Goal: Task Accomplishment & Management: Complete application form

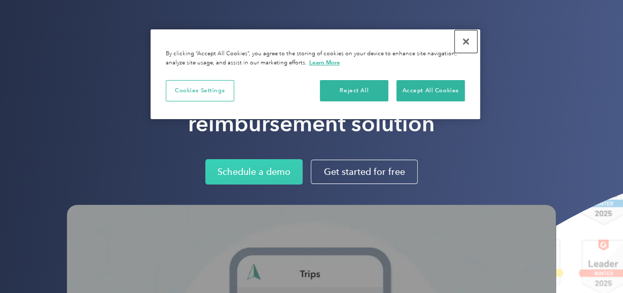
click at [467, 38] on button "Close" at bounding box center [466, 41] width 22 height 22
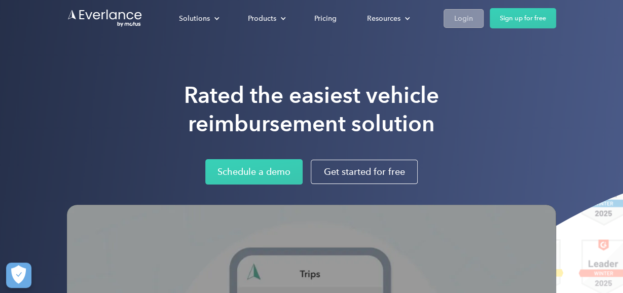
click at [461, 14] on div "Login" at bounding box center [463, 18] width 19 height 13
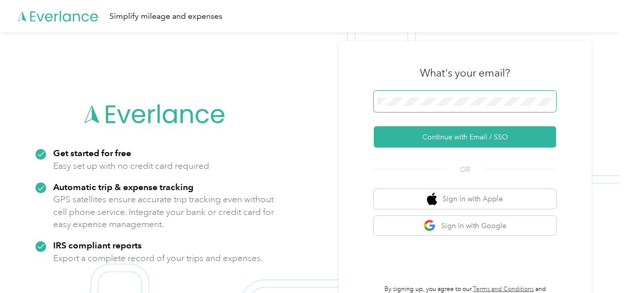
click at [408, 106] on span at bounding box center [465, 101] width 182 height 21
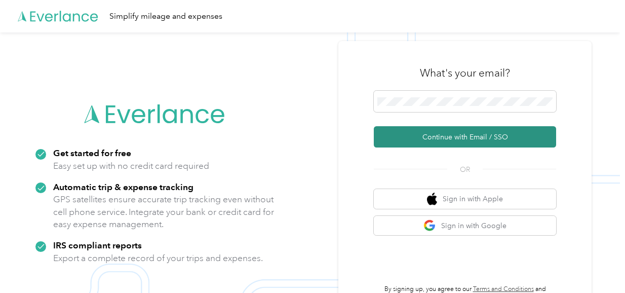
click at [449, 138] on button "Continue with Email / SSO" at bounding box center [465, 136] width 182 height 21
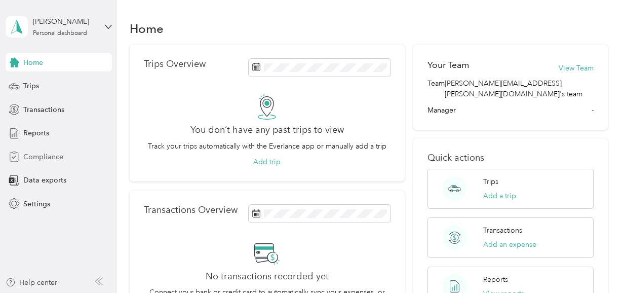
click at [49, 156] on span "Compliance" at bounding box center [43, 157] width 40 height 11
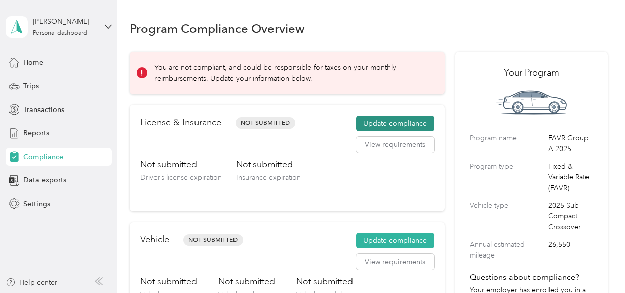
click at [385, 121] on button "Update compliance" at bounding box center [395, 124] width 78 height 16
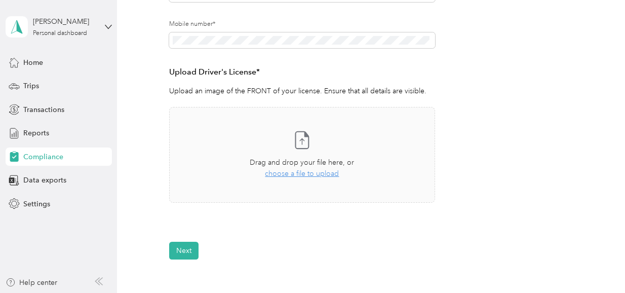
scroll to position [226, 0]
click at [190, 248] on button "Next" at bounding box center [183, 252] width 29 height 18
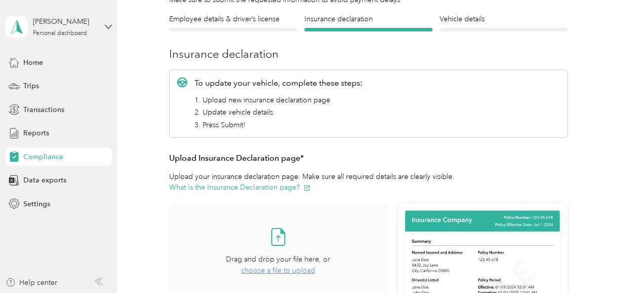
scroll to position [88, 0]
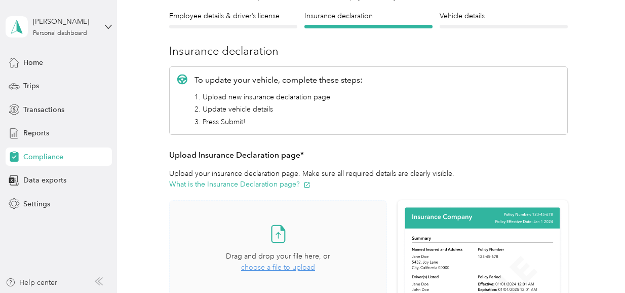
click at [277, 265] on span "choose a file to upload" at bounding box center [278, 267] width 74 height 9
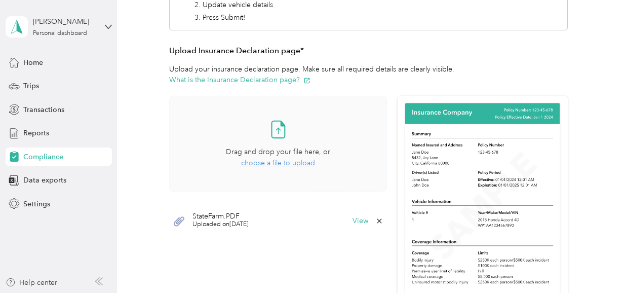
scroll to position [193, 0]
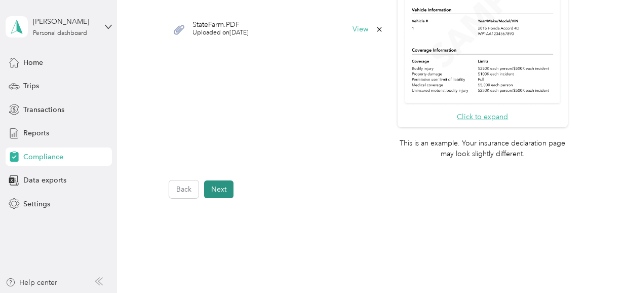
click at [225, 184] on button "Next" at bounding box center [218, 189] width 29 height 18
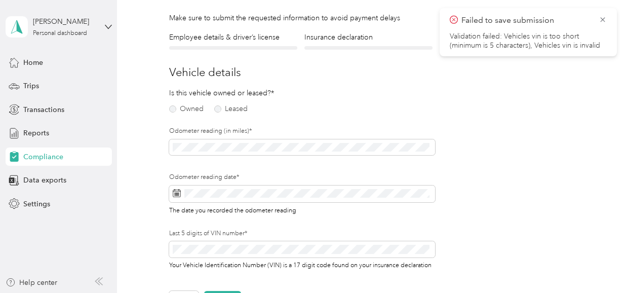
scroll to position [66, 0]
click at [599, 19] on icon at bounding box center [603, 19] width 8 height 9
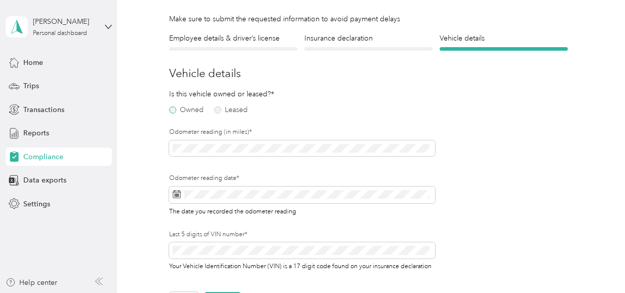
click at [175, 110] on label "Owned" at bounding box center [186, 109] width 34 height 7
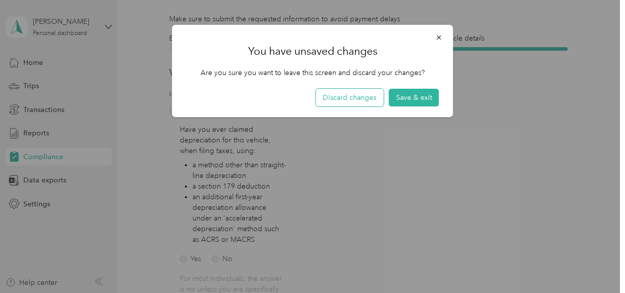
click at [367, 99] on button "Discard changes" at bounding box center [350, 98] width 68 height 18
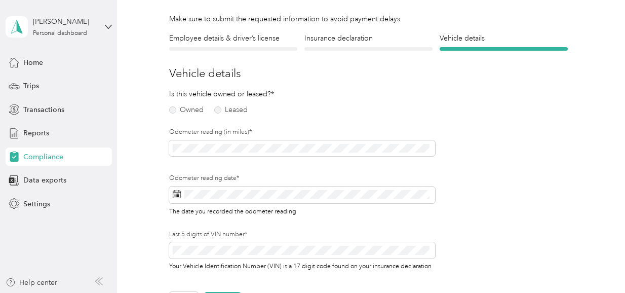
click at [429, 110] on div "Is this vehicle owned or leased?* Owned Leased Odometer reading (in miles)* Odo…" at bounding box center [302, 187] width 266 height 196
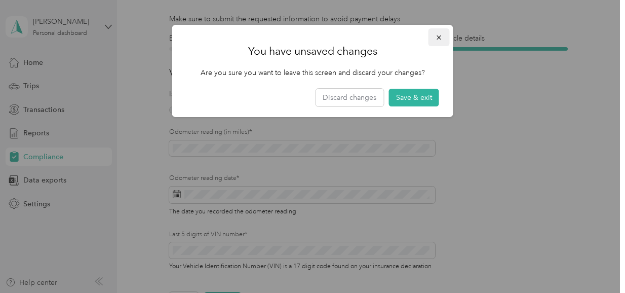
click at [438, 39] on icon "button" at bounding box center [439, 37] width 7 height 7
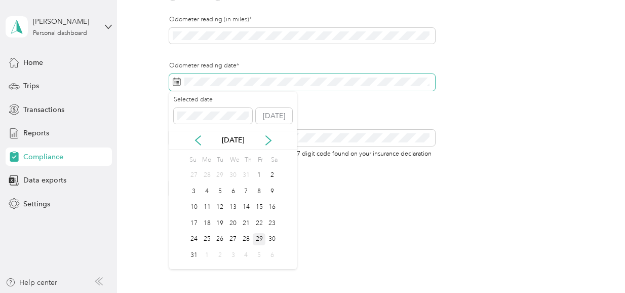
scroll to position [178, 0]
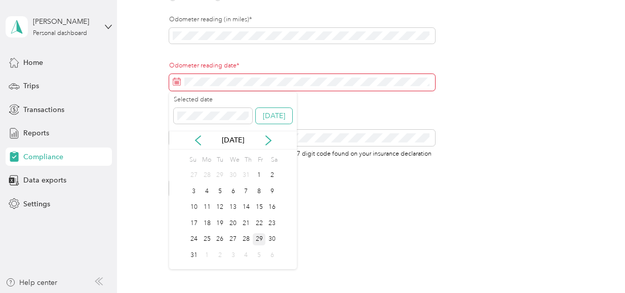
click at [283, 117] on button "Today" at bounding box center [274, 116] width 36 height 16
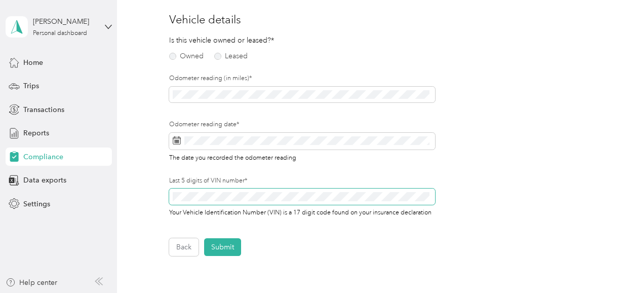
scroll to position [120, 0]
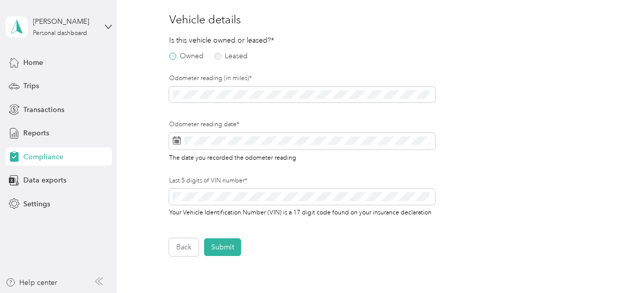
click at [171, 59] on label "Owned" at bounding box center [186, 56] width 34 height 7
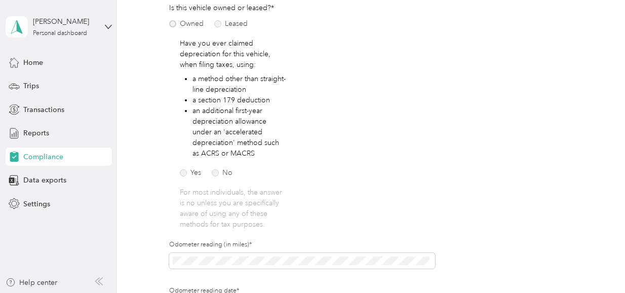
scroll to position [162, 0]
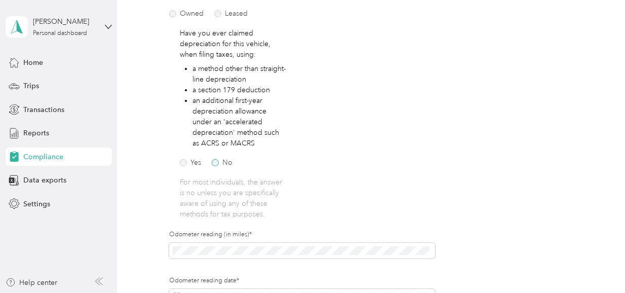
click at [220, 163] on label "No" at bounding box center [222, 162] width 21 height 7
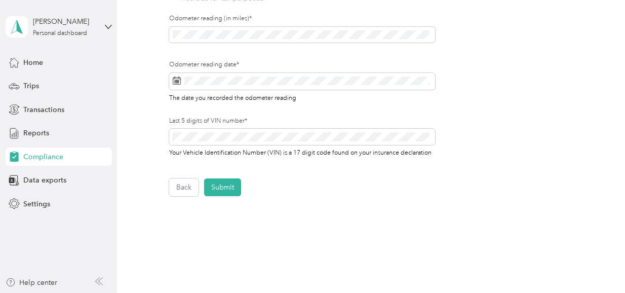
scroll to position [381, 0]
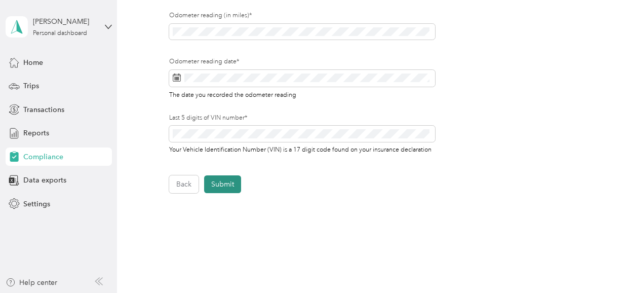
click at [238, 193] on button "Submit" at bounding box center [222, 184] width 37 height 18
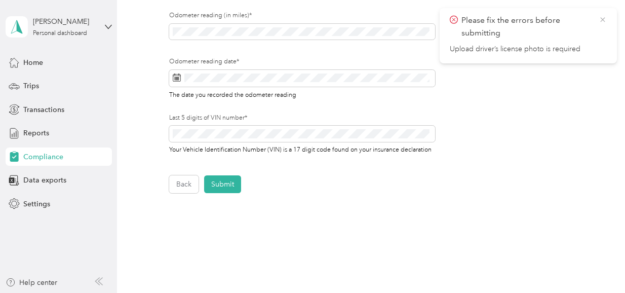
click at [603, 19] on icon at bounding box center [603, 19] width 5 height 5
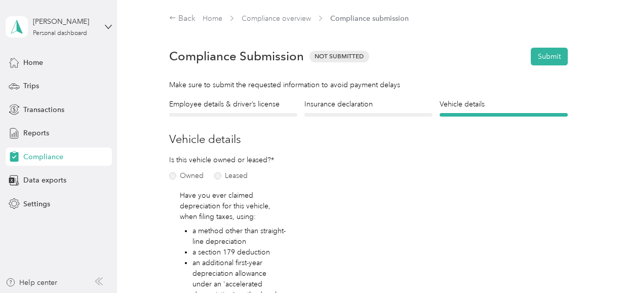
scroll to position [0, 0]
click at [544, 56] on button "Submit" at bounding box center [549, 57] width 37 height 18
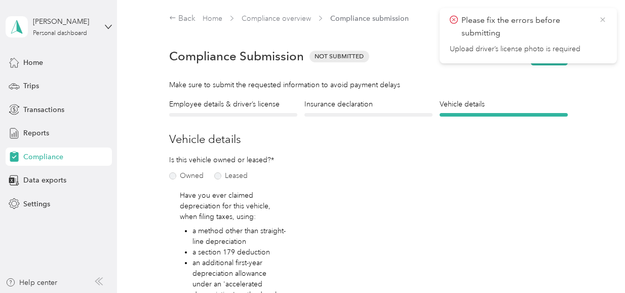
click at [604, 20] on icon at bounding box center [603, 19] width 5 height 5
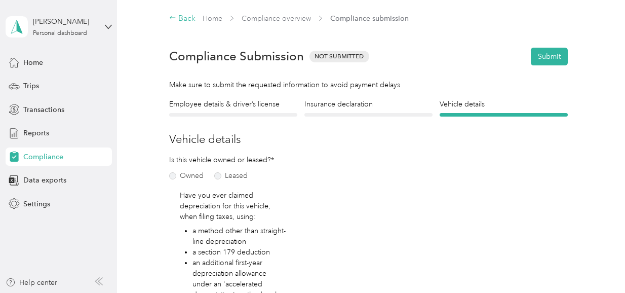
click at [192, 13] on div "Back" at bounding box center [182, 19] width 26 height 12
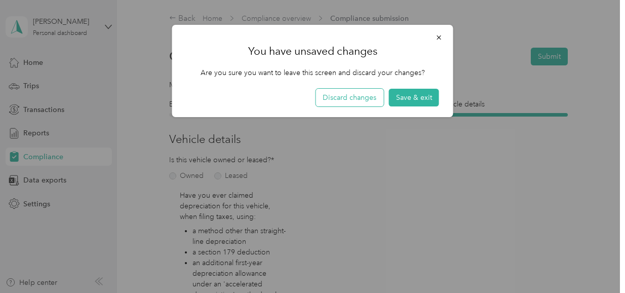
click at [355, 100] on button "Discard changes" at bounding box center [350, 98] width 68 height 18
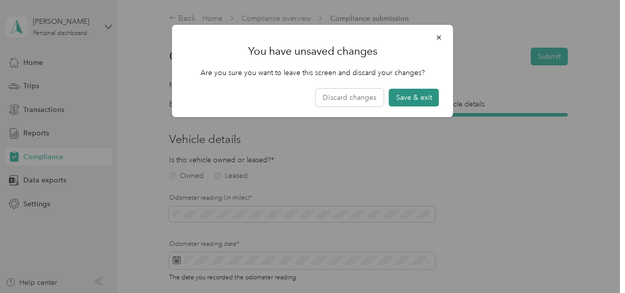
click at [420, 89] on button "Save & exit" at bounding box center [414, 98] width 50 height 18
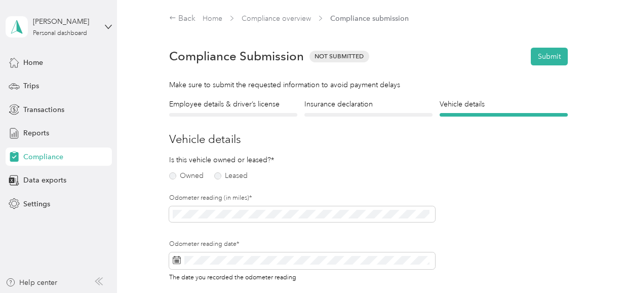
scroll to position [12, 0]
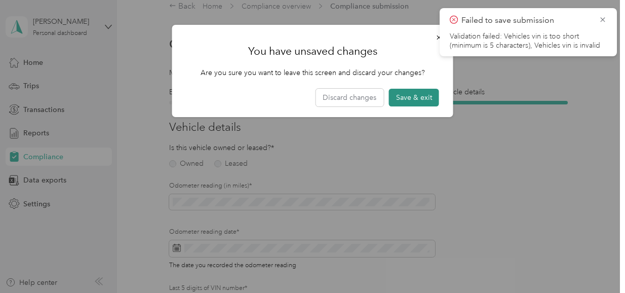
click at [422, 97] on button "Save & exit" at bounding box center [414, 98] width 50 height 18
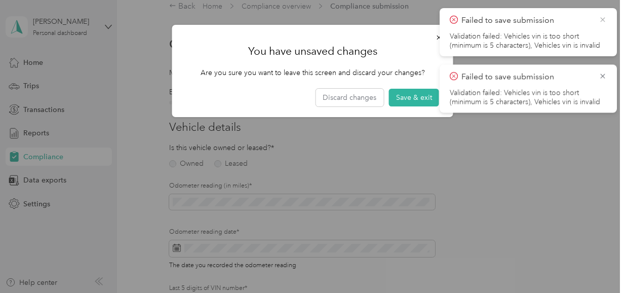
click at [604, 19] on icon at bounding box center [603, 19] width 5 height 5
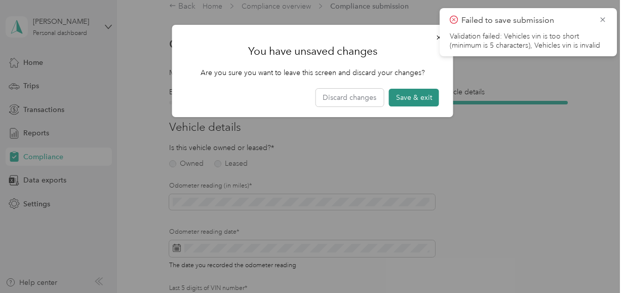
click at [428, 99] on button "Save & exit" at bounding box center [414, 98] width 50 height 18
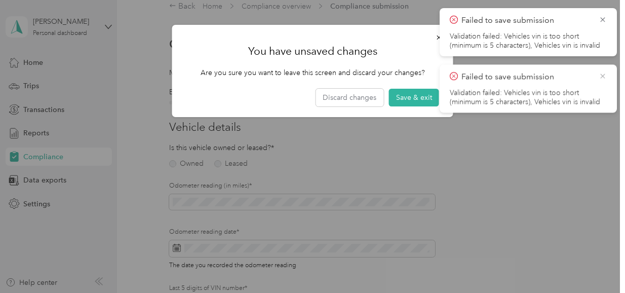
click at [604, 78] on icon at bounding box center [603, 75] width 5 height 5
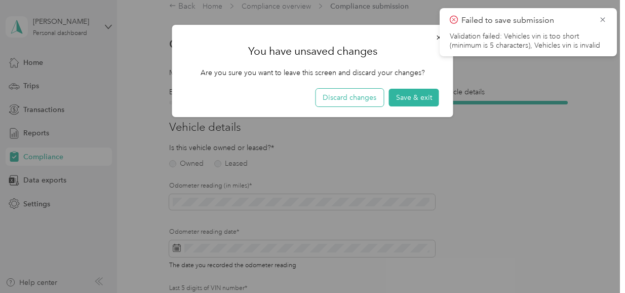
click at [370, 92] on button "Discard changes" at bounding box center [350, 98] width 68 height 18
click at [605, 20] on icon at bounding box center [603, 19] width 8 height 9
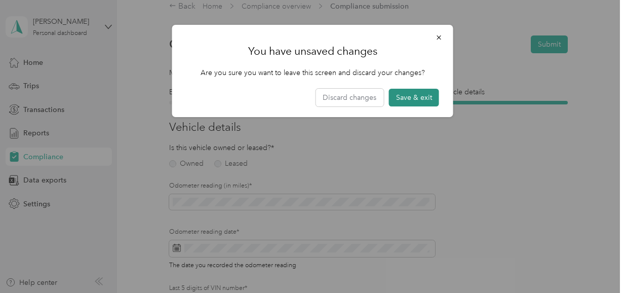
click at [409, 93] on button "Save & exit" at bounding box center [414, 98] width 50 height 18
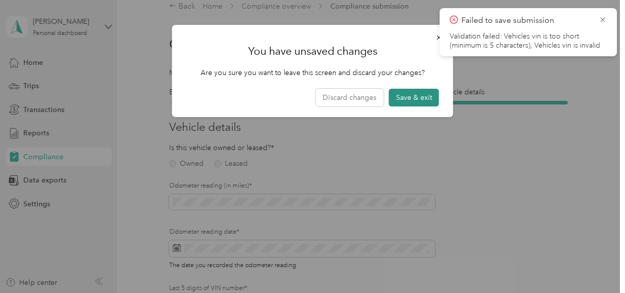
click at [403, 100] on button "Save & exit" at bounding box center [414, 98] width 50 height 18
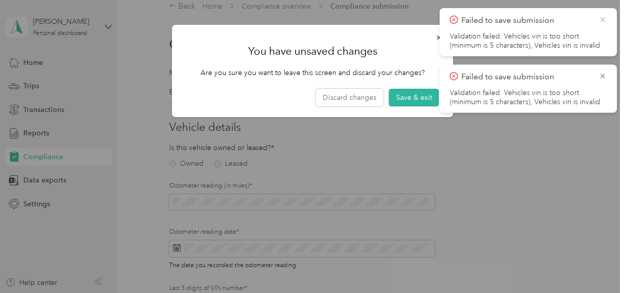
click at [607, 16] on icon at bounding box center [603, 19] width 8 height 9
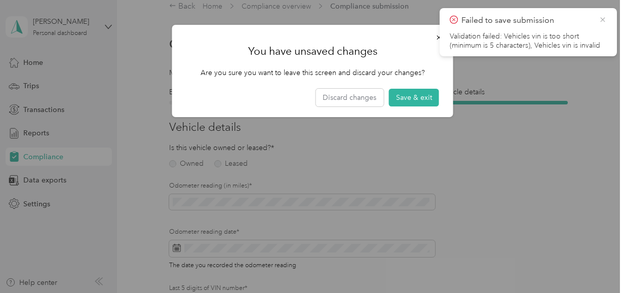
click at [603, 16] on icon at bounding box center [603, 19] width 8 height 9
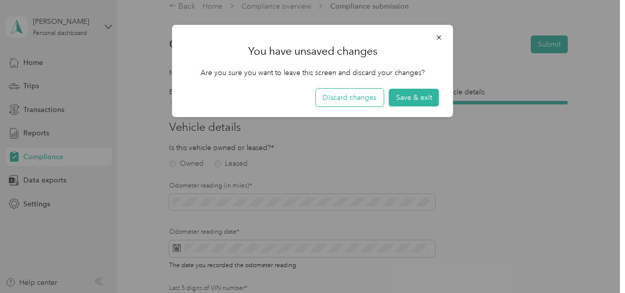
click at [357, 101] on button "Discard changes" at bounding box center [350, 98] width 68 height 18
click at [55, 160] on div at bounding box center [312, 146] width 625 height 293
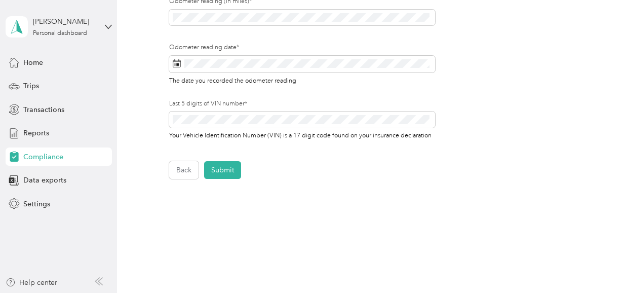
scroll to position [0, 0]
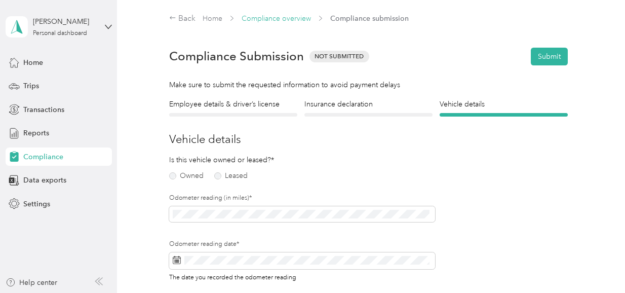
click at [266, 16] on link "Compliance overview" at bounding box center [276, 18] width 69 height 9
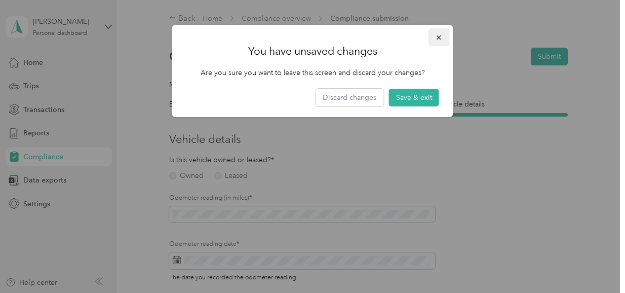
click at [440, 38] on icon "button" at bounding box center [439, 37] width 7 height 7
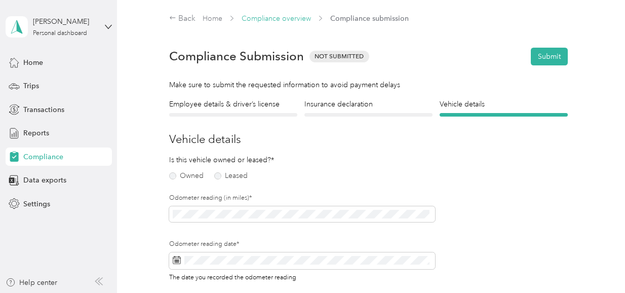
click at [256, 18] on link "Compliance overview" at bounding box center [276, 18] width 69 height 9
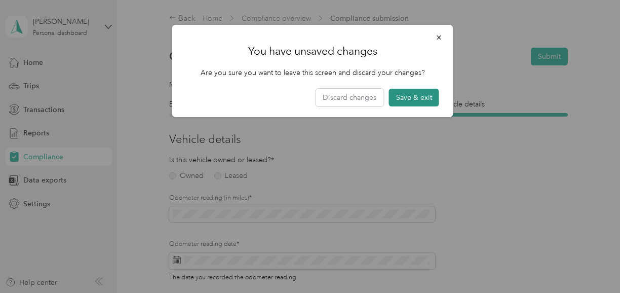
click at [426, 93] on button "Save & exit" at bounding box center [414, 98] width 50 height 18
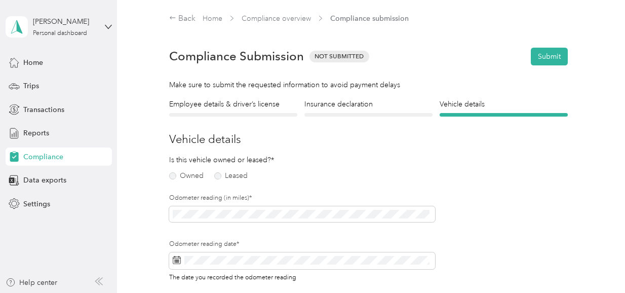
scroll to position [12, 0]
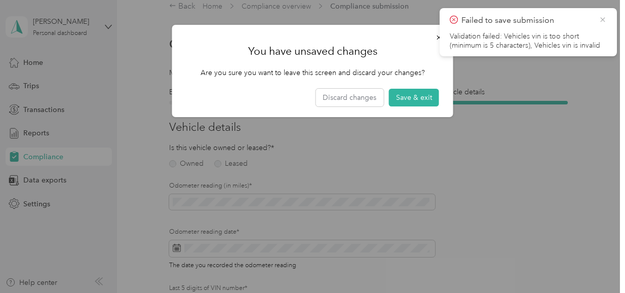
click at [605, 20] on icon at bounding box center [603, 19] width 8 height 9
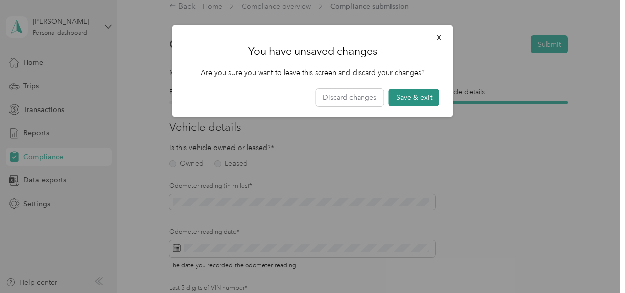
click at [425, 90] on button "Save & exit" at bounding box center [414, 98] width 50 height 18
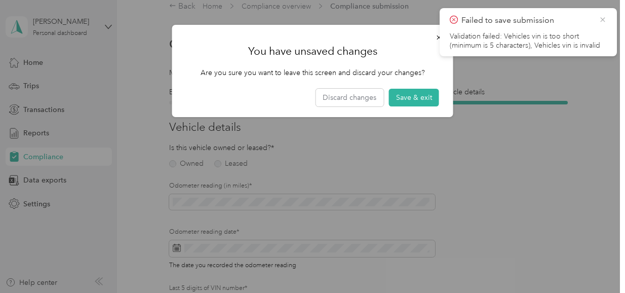
click at [603, 23] on icon at bounding box center [603, 19] width 8 height 9
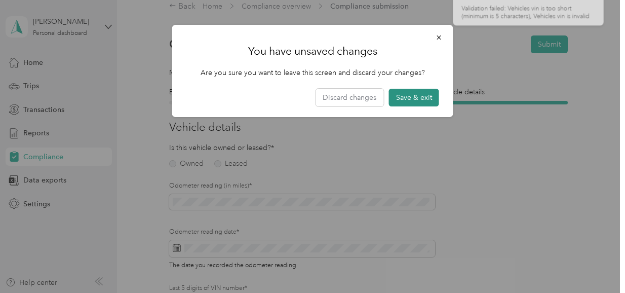
click at [425, 98] on button "Save & exit" at bounding box center [414, 98] width 50 height 18
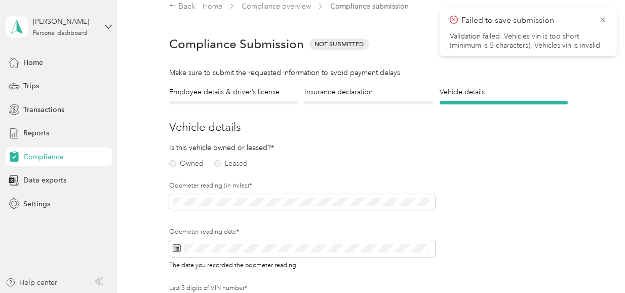
click at [425, 98] on div at bounding box center [312, 146] width 625 height 293
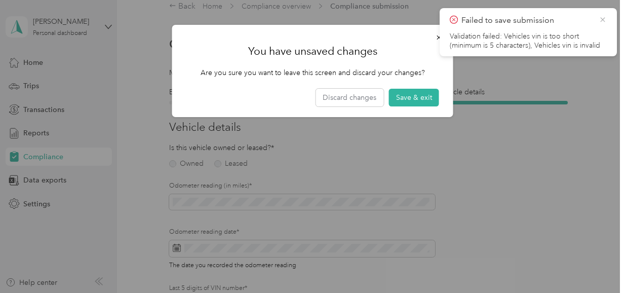
click at [606, 19] on icon at bounding box center [603, 19] width 8 height 9
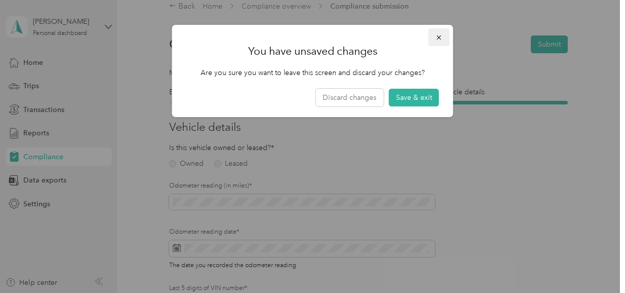
click at [441, 32] on button "button" at bounding box center [439, 37] width 21 height 18
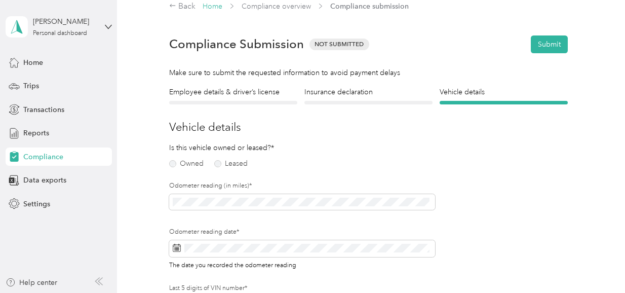
click at [204, 5] on link "Home" at bounding box center [213, 6] width 20 height 9
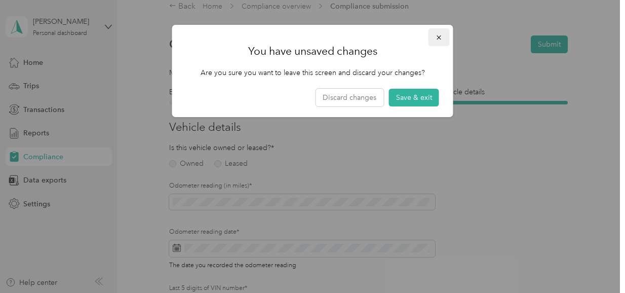
click at [440, 38] on icon "button" at bounding box center [439, 37] width 7 height 7
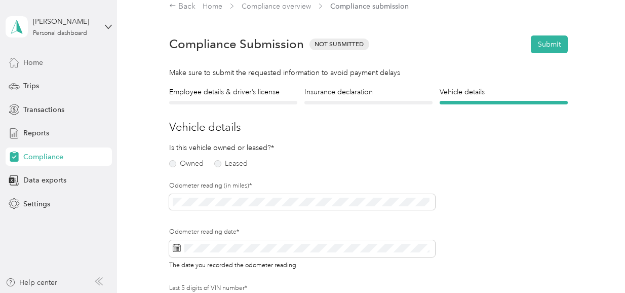
click at [37, 66] on span "Home" at bounding box center [33, 62] width 20 height 11
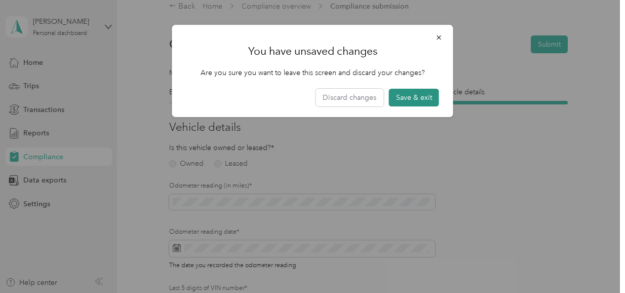
click at [417, 98] on button "Save & exit" at bounding box center [414, 98] width 50 height 18
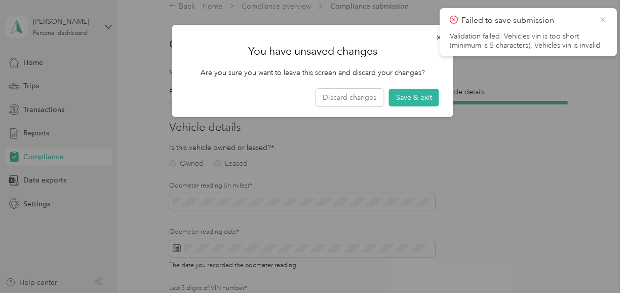
click at [603, 21] on icon at bounding box center [603, 19] width 8 height 9
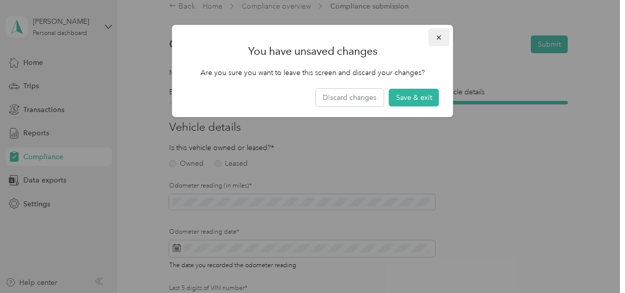
click at [436, 39] on icon "button" at bounding box center [439, 37] width 7 height 7
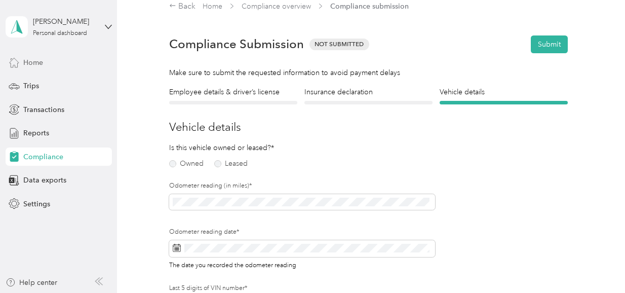
click at [39, 62] on span "Home" at bounding box center [33, 62] width 20 height 11
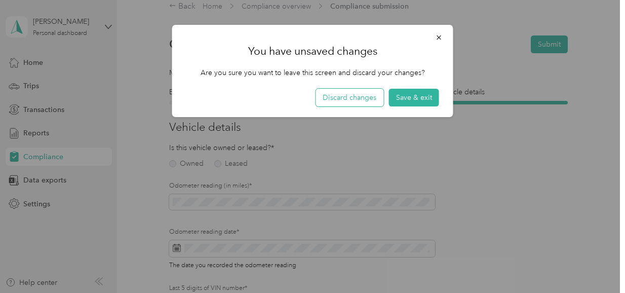
click at [349, 96] on button "Discard changes" at bounding box center [350, 98] width 68 height 18
click at [441, 39] on icon "button" at bounding box center [439, 37] width 7 height 7
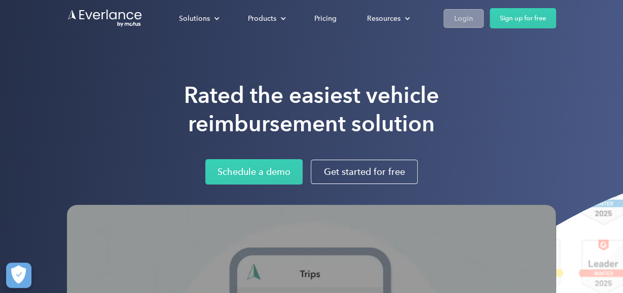
click at [458, 17] on div "Login" at bounding box center [463, 18] width 19 height 13
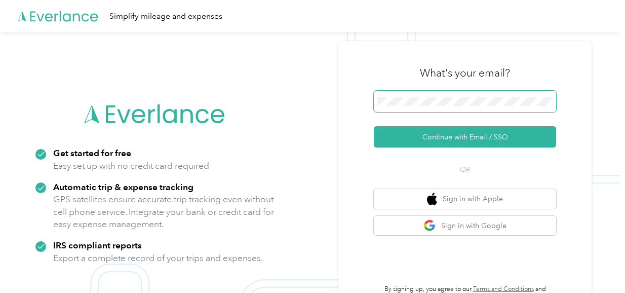
click at [424, 96] on span at bounding box center [465, 101] width 182 height 21
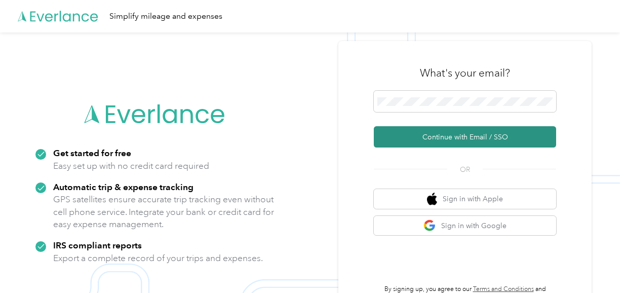
click at [468, 140] on button "Continue with Email / SSO" at bounding box center [465, 136] width 182 height 21
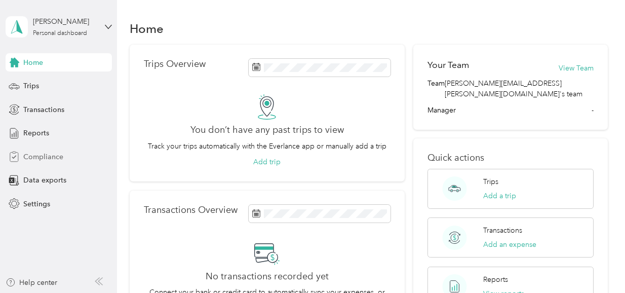
click at [46, 161] on span "Compliance" at bounding box center [43, 157] width 40 height 11
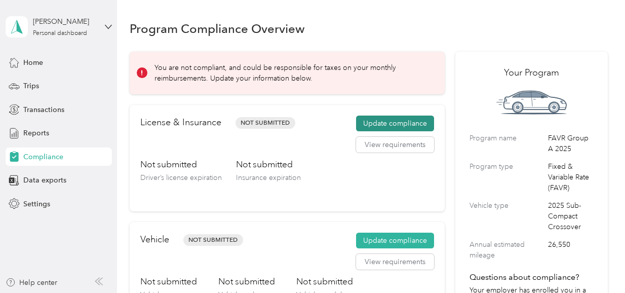
click at [397, 122] on button "Update compliance" at bounding box center [395, 124] width 78 height 16
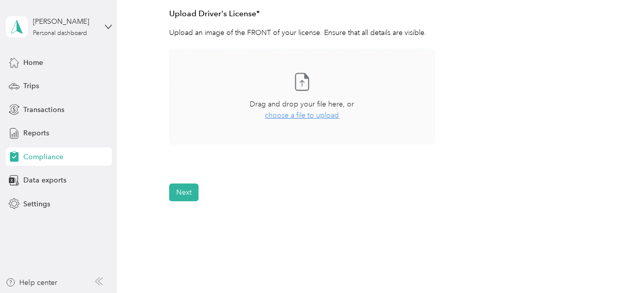
scroll to position [286, 0]
click at [314, 116] on span "choose a file to upload" at bounding box center [302, 114] width 74 height 9
click at [296, 117] on span "choose a file to upload" at bounding box center [302, 114] width 74 height 9
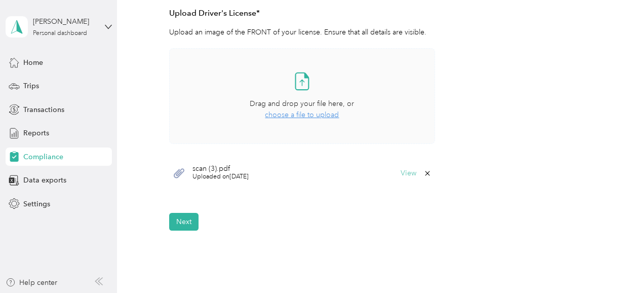
click at [405, 174] on button "View" at bounding box center [409, 173] width 16 height 7
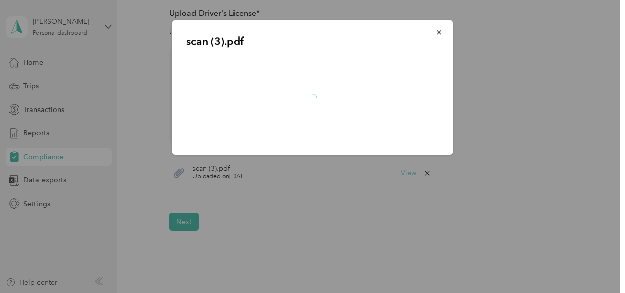
click at [405, 174] on div at bounding box center [312, 146] width 625 height 293
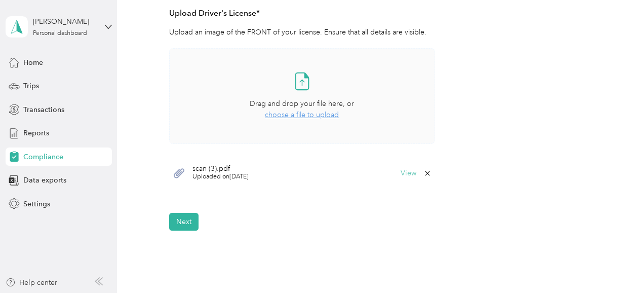
click at [407, 174] on button "View" at bounding box center [409, 173] width 16 height 7
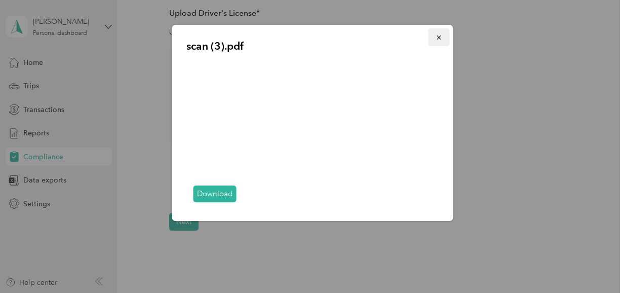
click at [438, 35] on icon "button" at bounding box center [439, 37] width 7 height 7
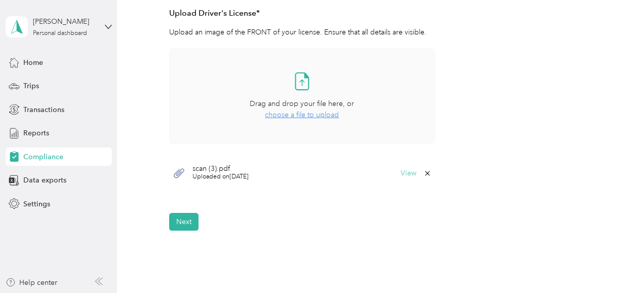
click at [404, 173] on button "View" at bounding box center [409, 173] width 16 height 7
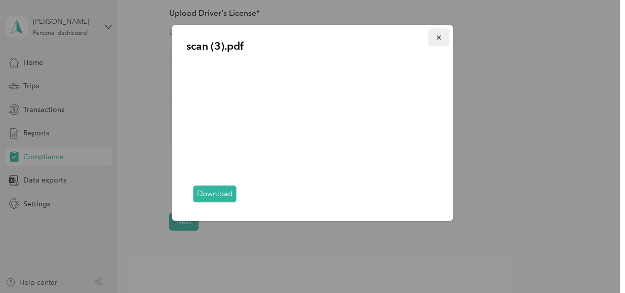
click at [438, 38] on icon "button" at bounding box center [439, 37] width 7 height 7
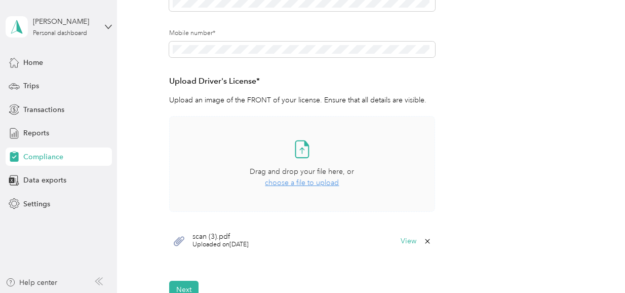
scroll to position [224, 0]
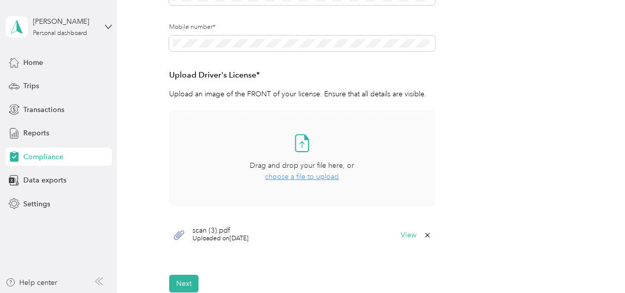
click at [306, 146] on icon at bounding box center [302, 143] width 20 height 20
click at [282, 176] on span "choose a file to upload" at bounding box center [302, 176] width 74 height 9
click at [425, 235] on icon at bounding box center [427, 235] width 5 height 5
click at [398, 242] on button "Yes" at bounding box center [401, 242] width 20 height 16
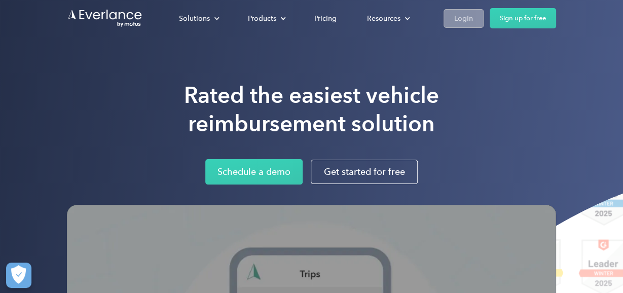
click at [463, 15] on div "Login" at bounding box center [463, 18] width 19 height 13
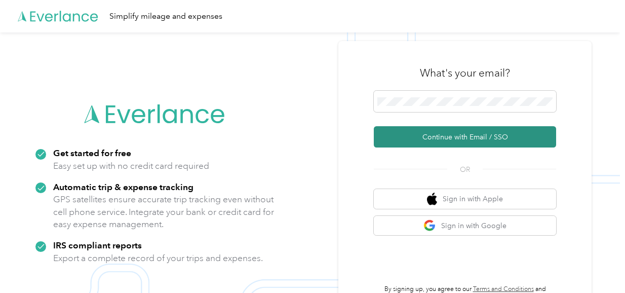
click at [464, 133] on button "Continue with Email / SSO" at bounding box center [465, 136] width 182 height 21
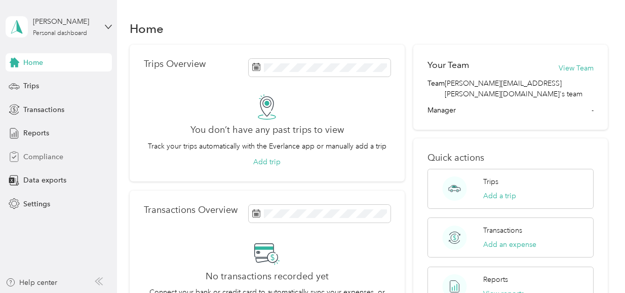
click at [55, 153] on span "Compliance" at bounding box center [43, 157] width 40 height 11
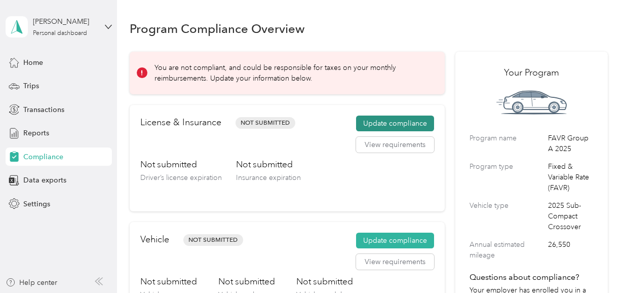
click at [387, 118] on button "Update compliance" at bounding box center [395, 124] width 78 height 16
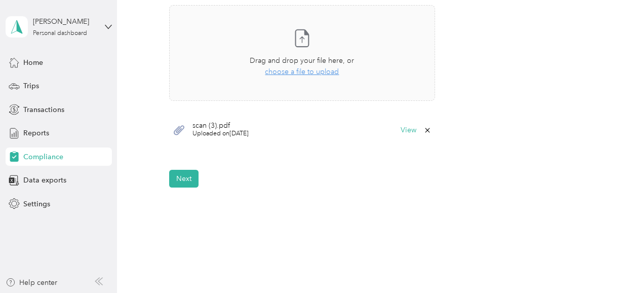
scroll to position [327, 0]
click at [294, 73] on span "choose a file to upload" at bounding box center [302, 73] width 74 height 9
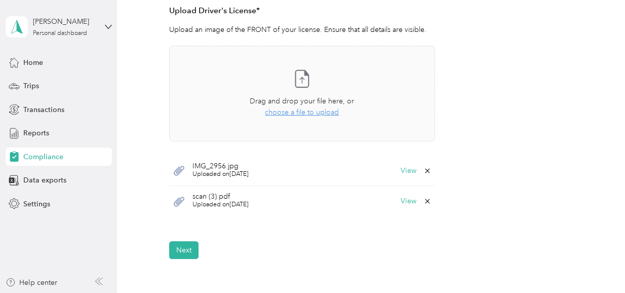
scroll to position [294, 0]
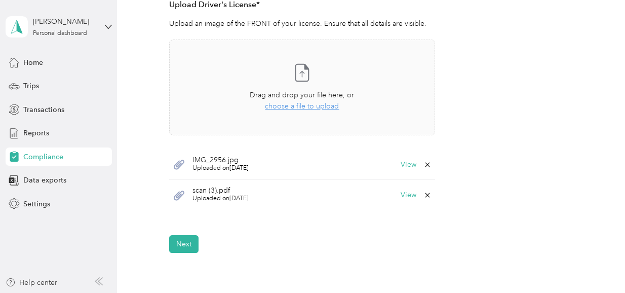
click at [425, 196] on icon at bounding box center [428, 195] width 8 height 8
click at [403, 204] on button "Yes" at bounding box center [401, 202] width 20 height 16
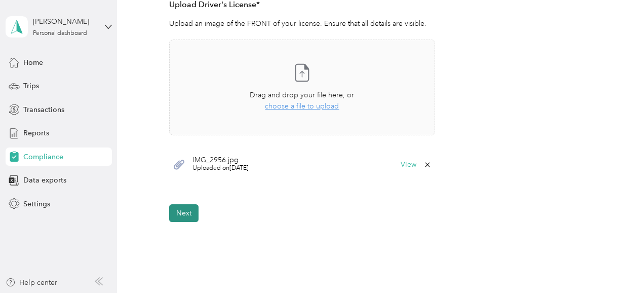
click at [179, 212] on button "Next" at bounding box center [183, 213] width 29 height 18
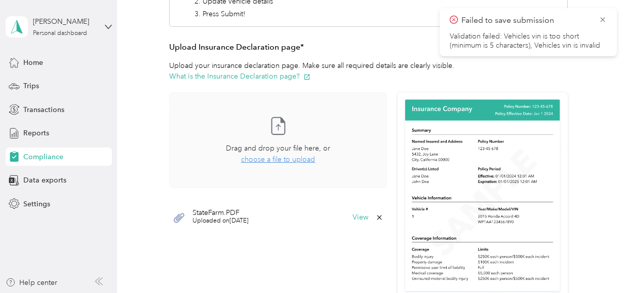
scroll to position [197, 0]
click at [236, 200] on div "Take a photo or choose a photo from your library Drag and drop your file here, …" at bounding box center [278, 162] width 218 height 140
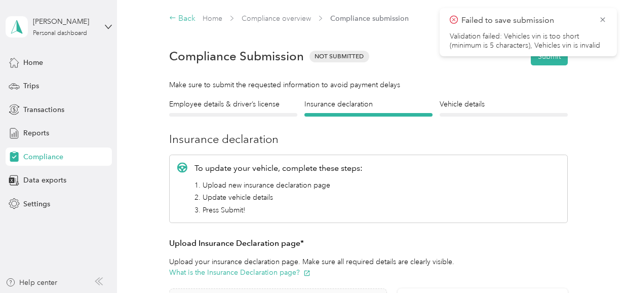
click at [194, 15] on div "Back" at bounding box center [182, 19] width 26 height 12
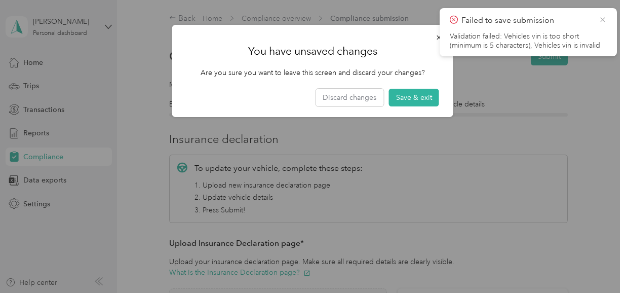
click at [606, 21] on icon at bounding box center [603, 19] width 8 height 9
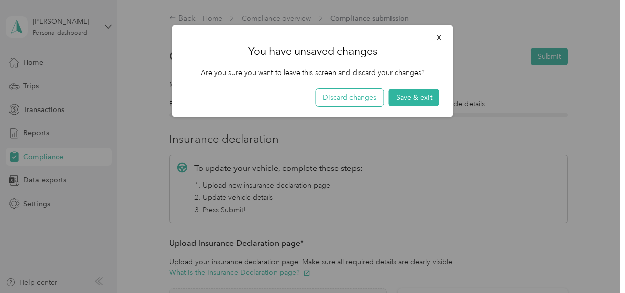
click at [364, 96] on button "Discard changes" at bounding box center [350, 98] width 68 height 18
click at [440, 39] on icon "button" at bounding box center [439, 37] width 4 height 4
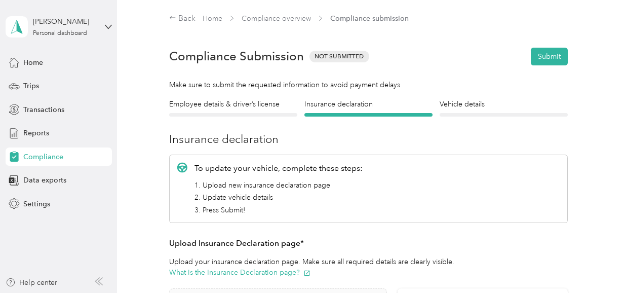
click at [257, 111] on div "Employee details & driver’s license License" at bounding box center [233, 108] width 128 height 18
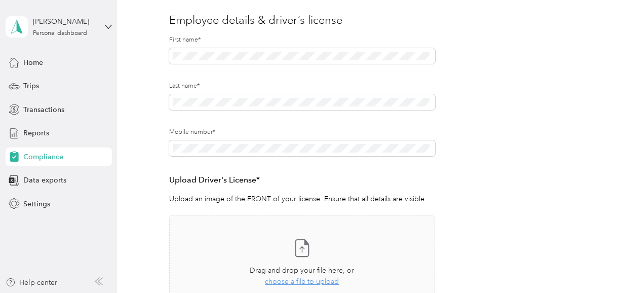
click at [259, 163] on div "Mobile number*" at bounding box center [302, 151] width 266 height 46
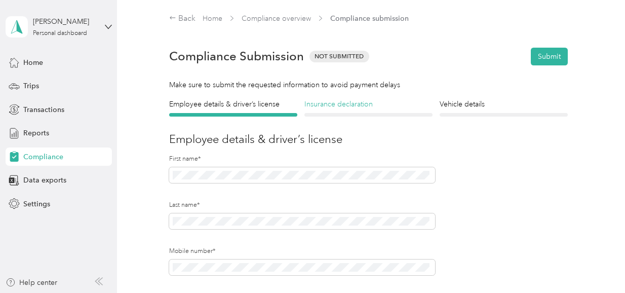
click at [332, 109] on h4 "Insurance declaration" at bounding box center [369, 104] width 128 height 11
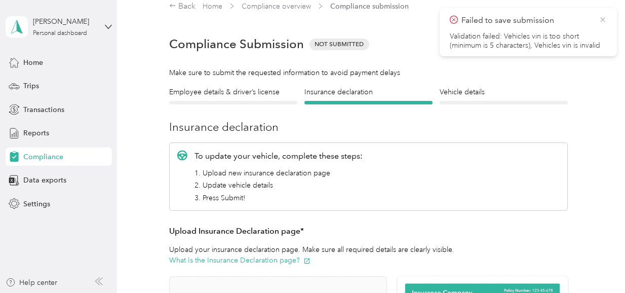
click at [600, 19] on icon at bounding box center [603, 19] width 8 height 9
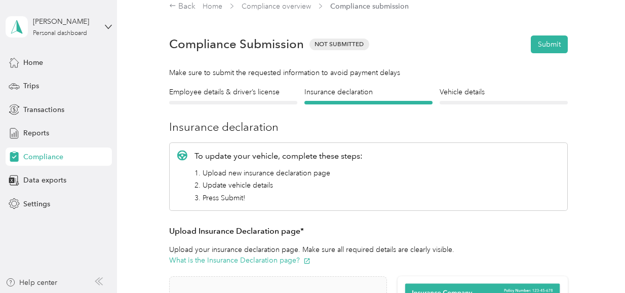
click at [482, 97] on div "Vehicle details Vehicle" at bounding box center [504, 96] width 128 height 18
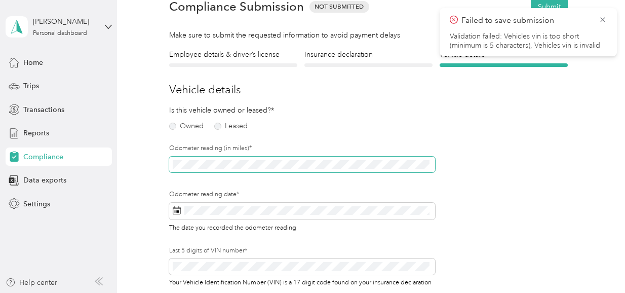
scroll to position [53, 0]
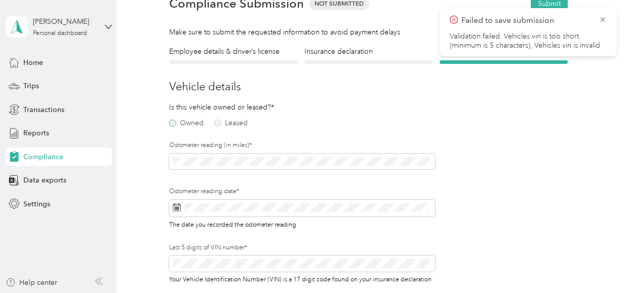
click at [171, 122] on label "Owned" at bounding box center [186, 123] width 34 height 7
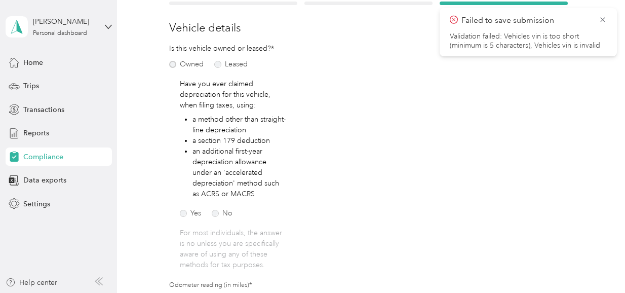
scroll to position [117, 0]
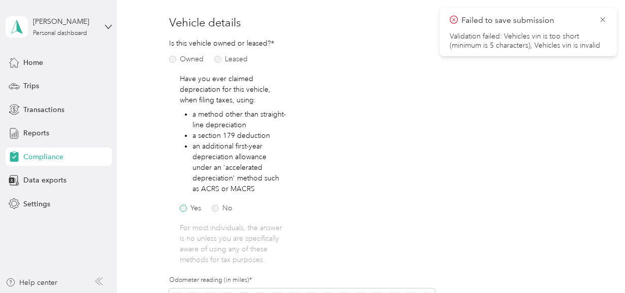
click at [185, 209] on label "Yes" at bounding box center [190, 208] width 21 height 7
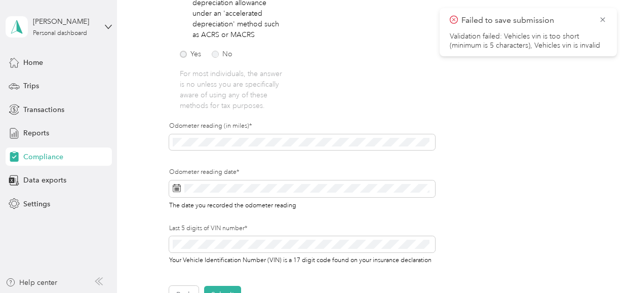
scroll to position [279, 0]
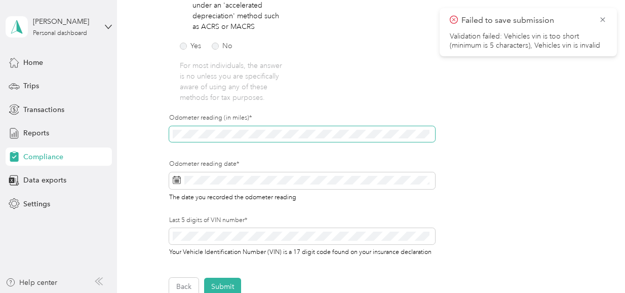
click at [227, 127] on span at bounding box center [302, 134] width 266 height 16
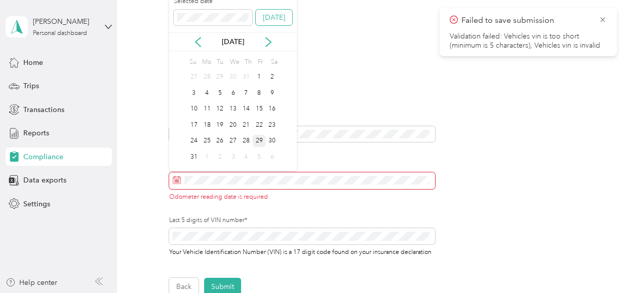
click at [273, 16] on button "Today" at bounding box center [274, 18] width 36 height 16
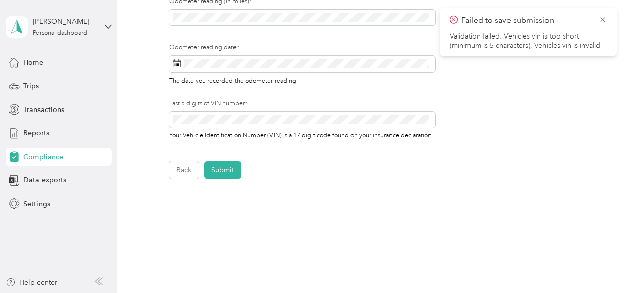
scroll to position [396, 0]
click at [226, 178] on button "Submit" at bounding box center [222, 169] width 37 height 18
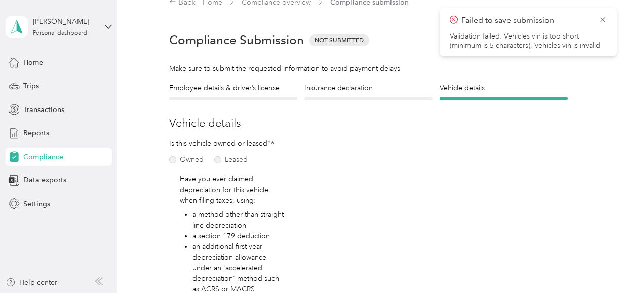
scroll to position [12, 0]
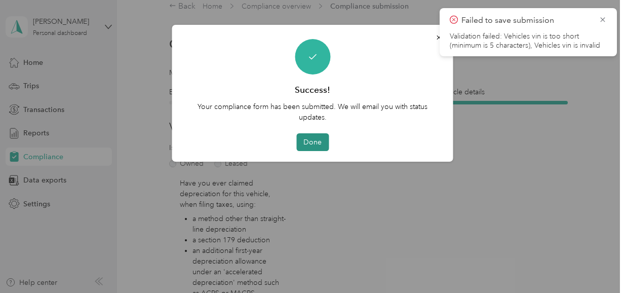
click at [318, 145] on button "Done" at bounding box center [312, 142] width 32 height 18
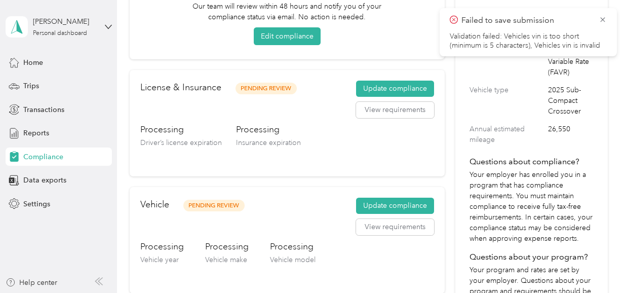
scroll to position [117, 0]
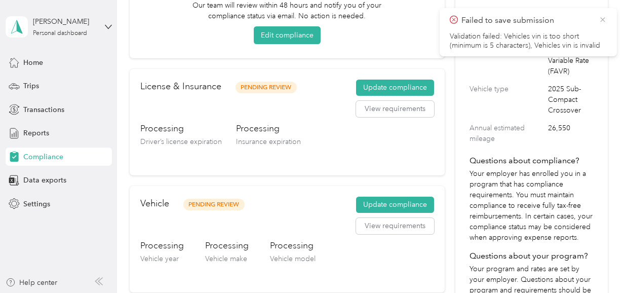
click at [603, 19] on icon at bounding box center [603, 19] width 5 height 5
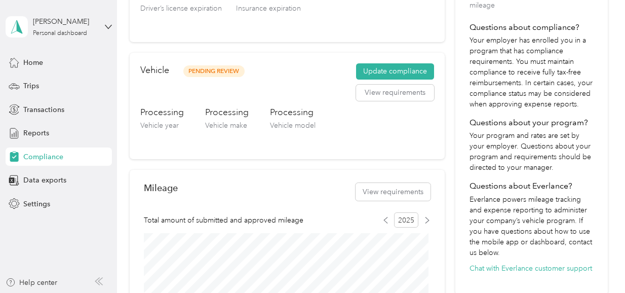
scroll to position [0, 0]
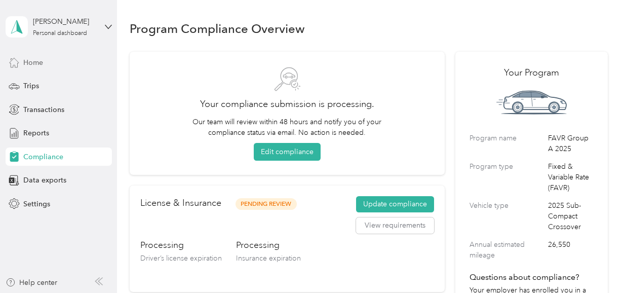
click at [36, 64] on span "Home" at bounding box center [33, 62] width 20 height 11
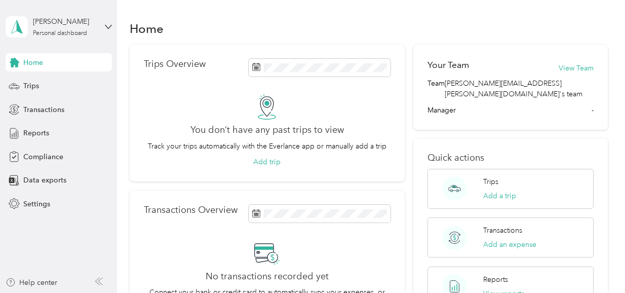
click at [394, 24] on div "Home" at bounding box center [369, 28] width 478 height 21
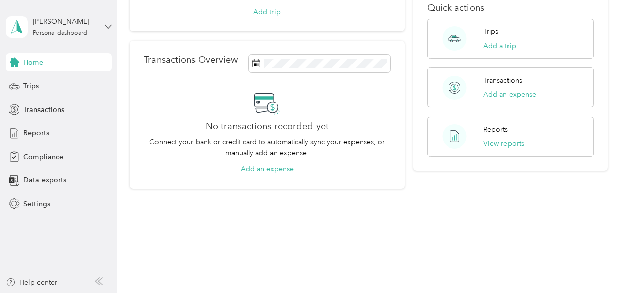
click at [106, 26] on icon at bounding box center [108, 27] width 6 height 4
click at [48, 86] on div "Log out" at bounding box center [33, 83] width 39 height 11
